Goal: Task Accomplishment & Management: Use online tool/utility

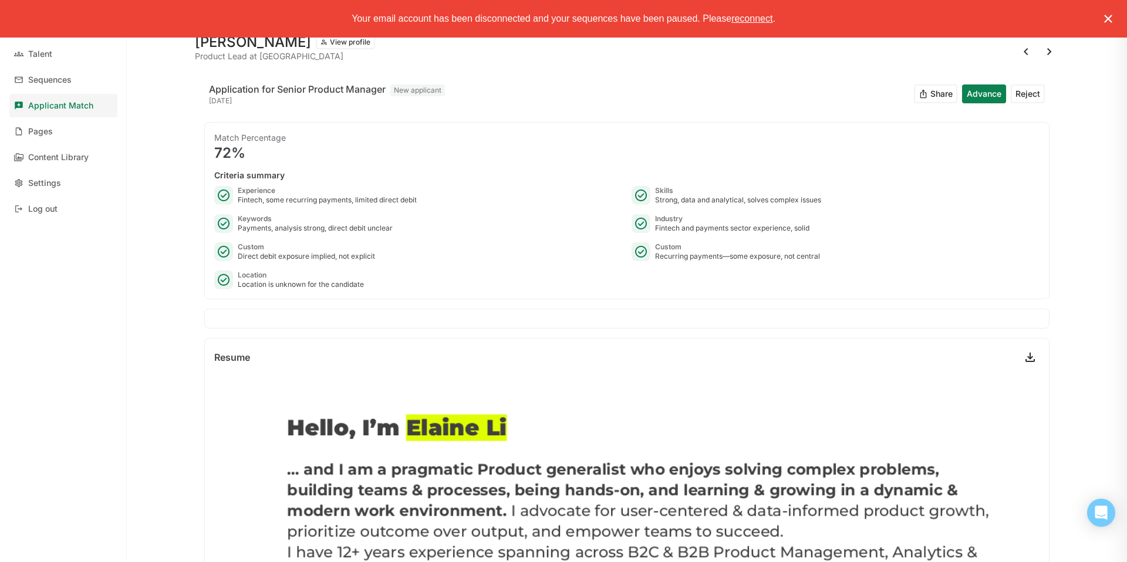
click at [1108, 20] on img at bounding box center [1108, 19] width 14 height 14
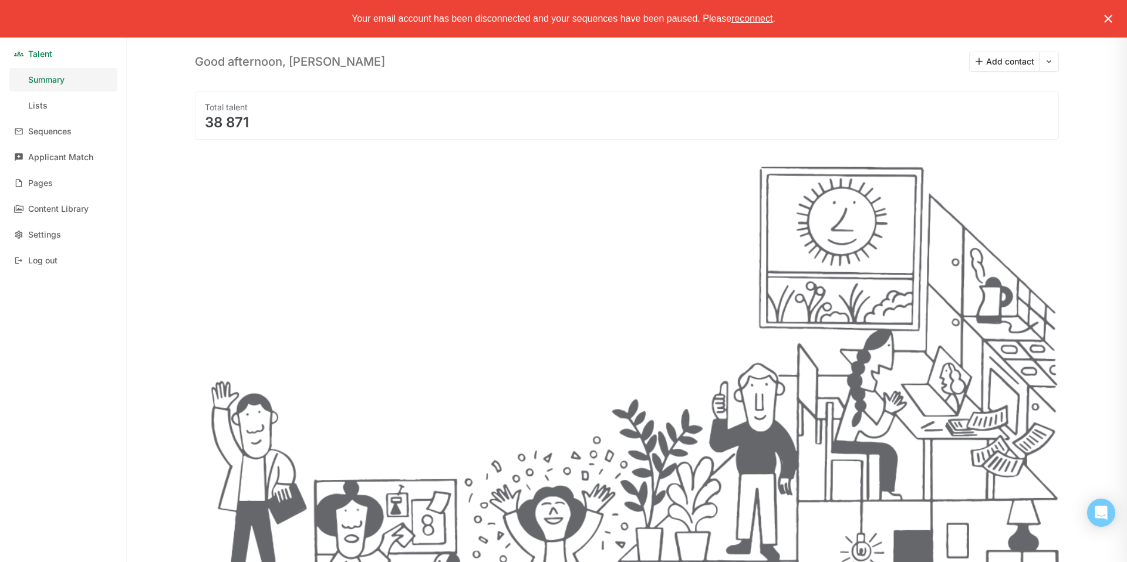
click at [1108, 16] on img at bounding box center [1108, 19] width 14 height 14
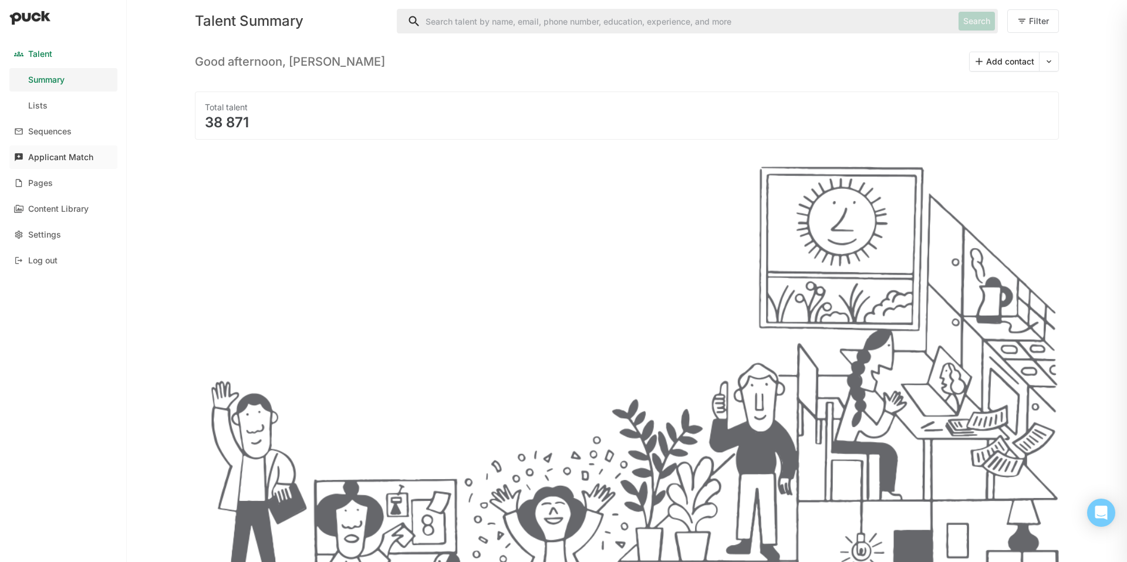
click at [50, 156] on div "Applicant Match" at bounding box center [60, 158] width 65 height 10
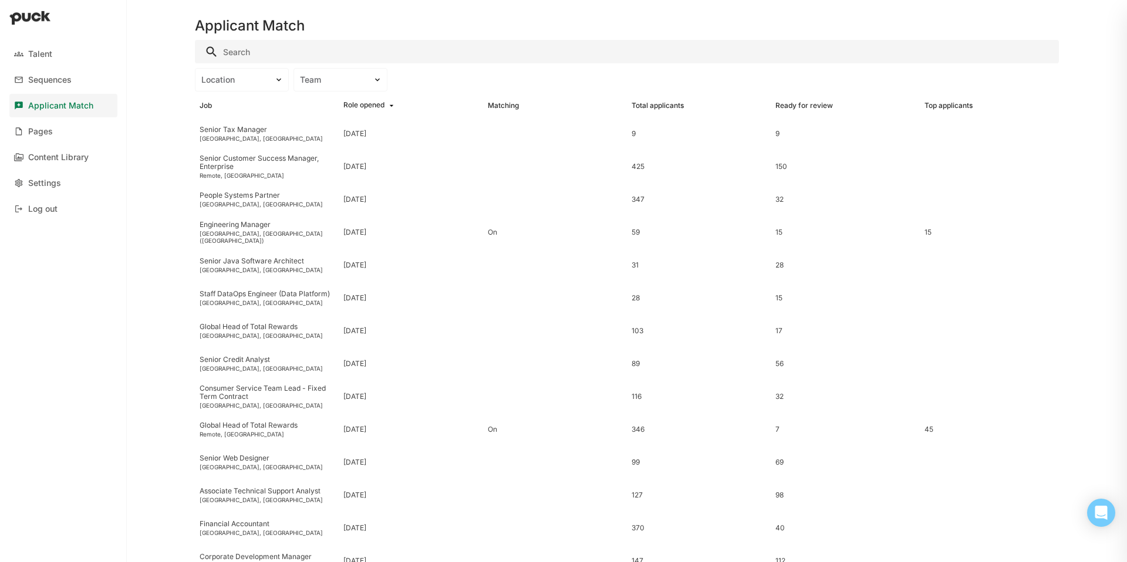
click at [357, 49] on input "Search" at bounding box center [627, 51] width 864 height 23
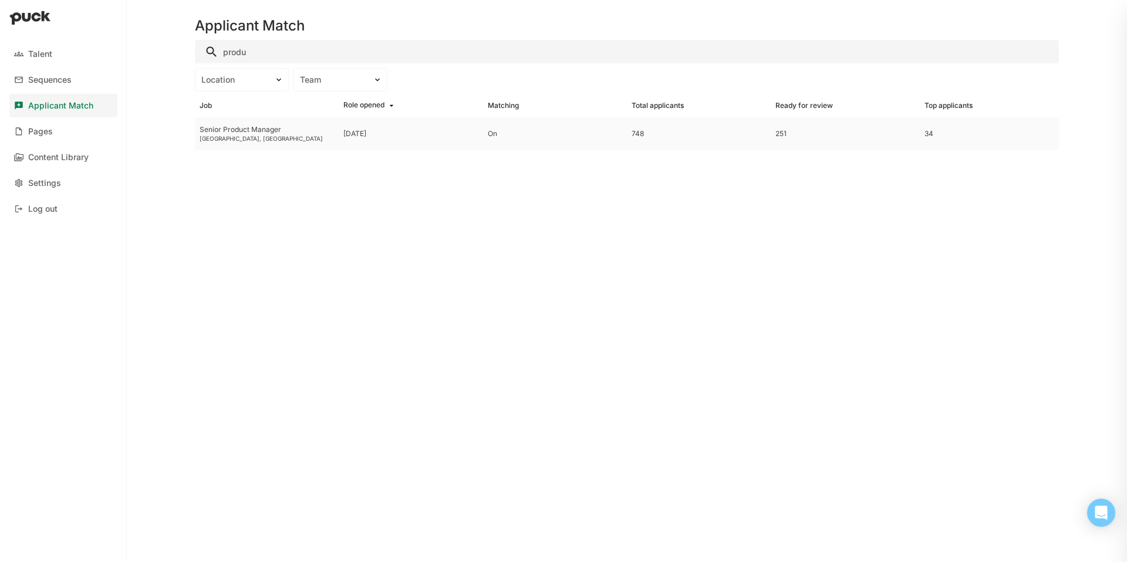
type input "produ"
click at [228, 132] on div "Senior Product Manager" at bounding box center [267, 130] width 134 height 8
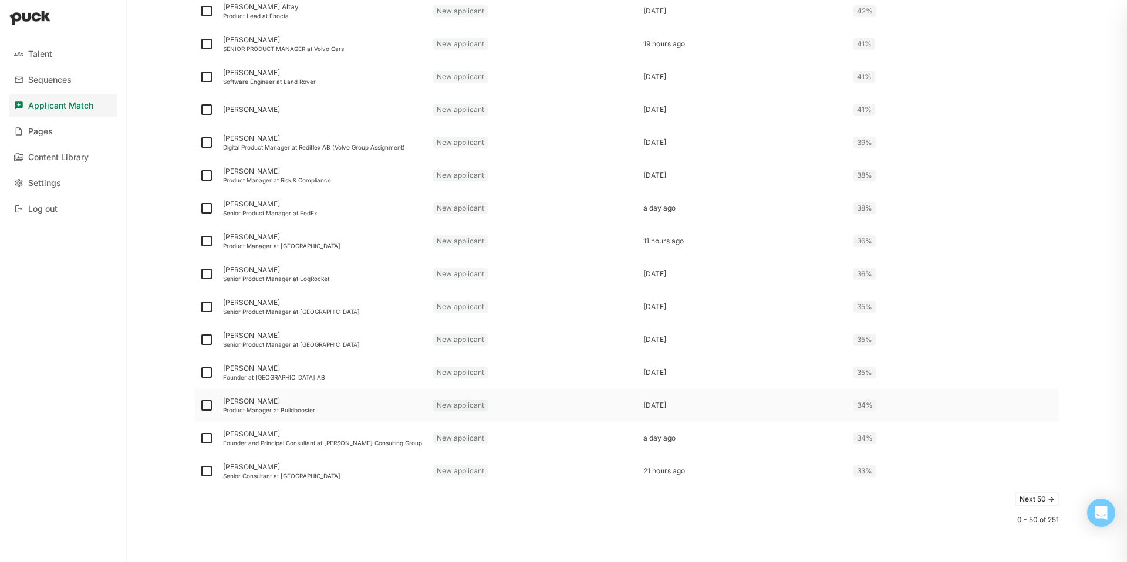
scroll to position [1375, 0]
click at [1048, 499] on button "Next 50 ->" at bounding box center [1037, 498] width 44 height 14
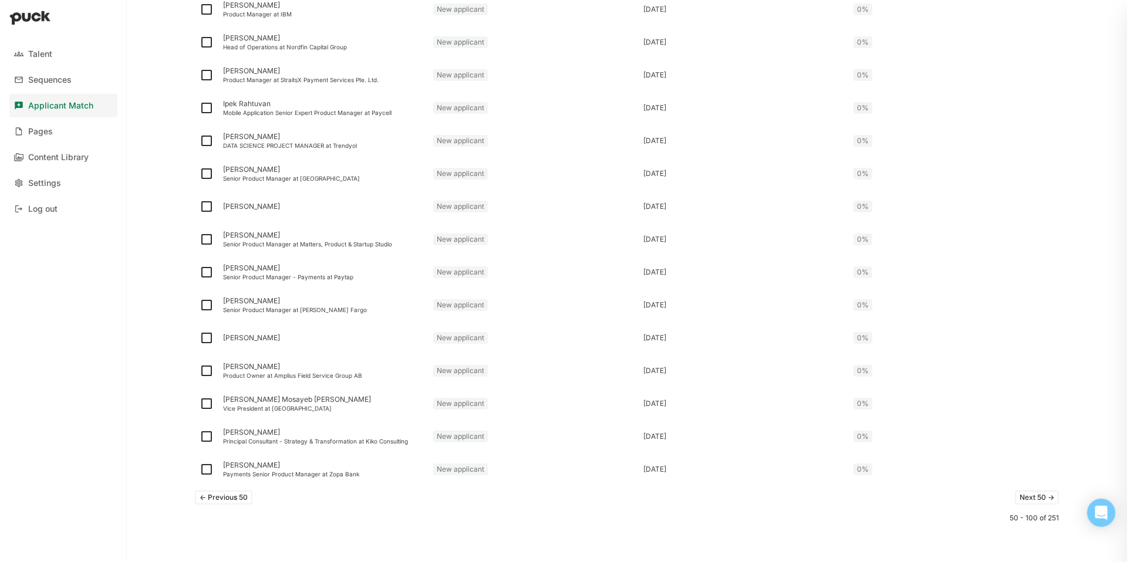
click at [1047, 494] on button "Next 50 ->" at bounding box center [1037, 498] width 44 height 14
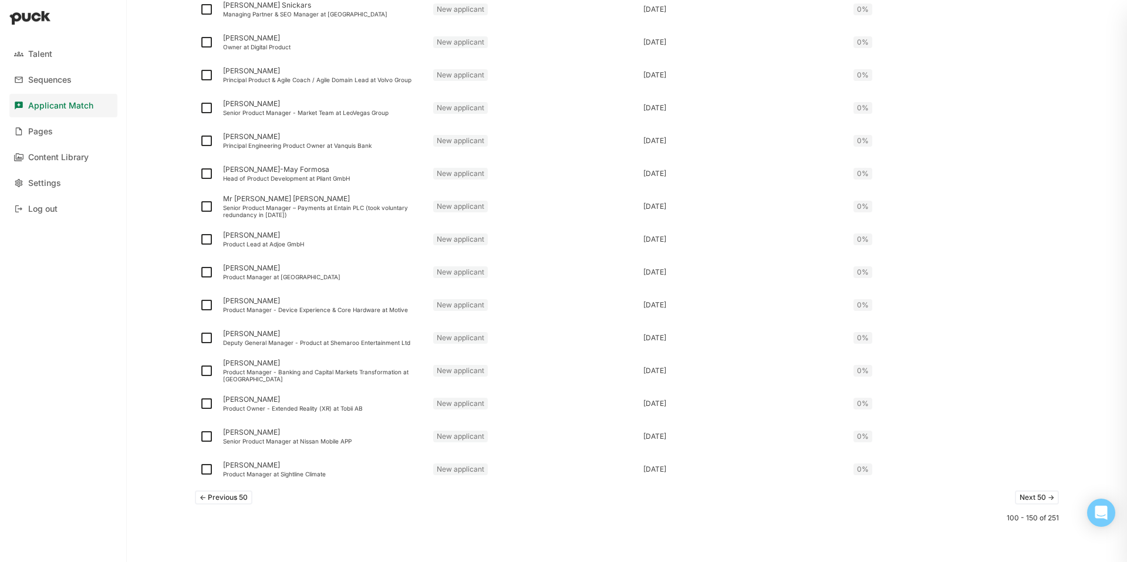
click at [1046, 497] on button "Next 50 ->" at bounding box center [1037, 498] width 44 height 14
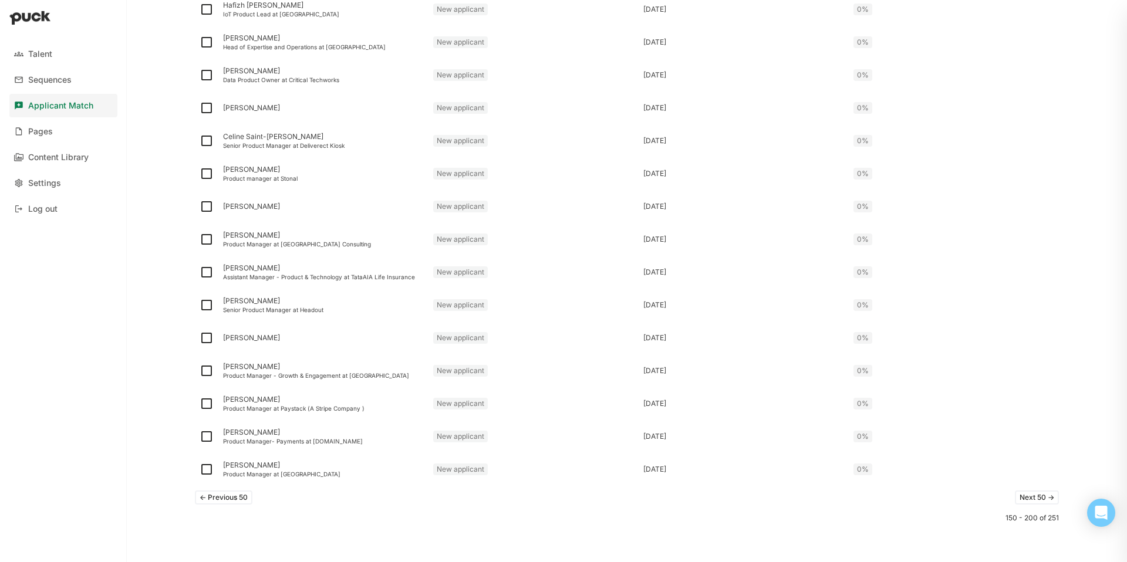
click at [1046, 497] on button "Next 50 ->" at bounding box center [1037, 498] width 44 height 14
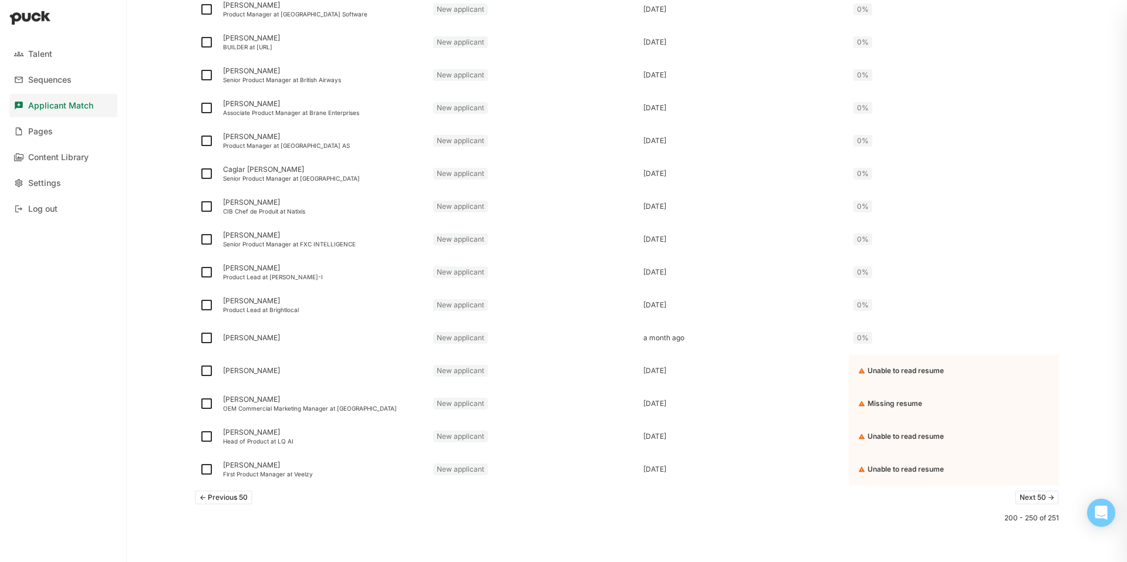
scroll to position [1375, 0]
click at [117, 343] on div "Talent Sequences Applicant Match Pages Content Library Settings Log out" at bounding box center [63, 281] width 127 height 562
